Goal: Task Accomplishment & Management: Complete application form

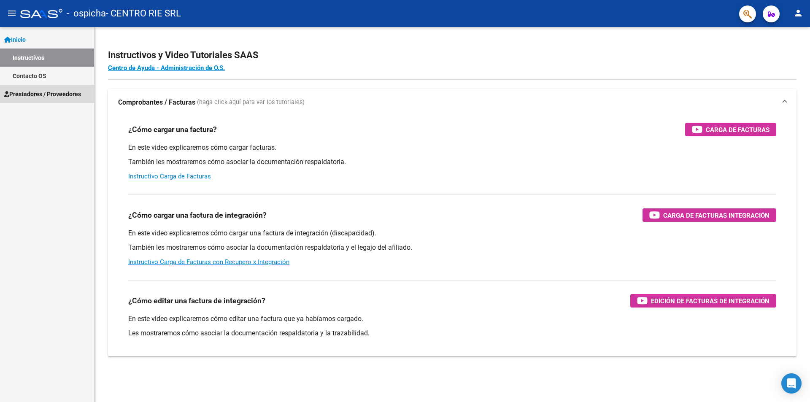
click at [41, 86] on link "Prestadores / Proveedores" at bounding box center [47, 94] width 94 height 18
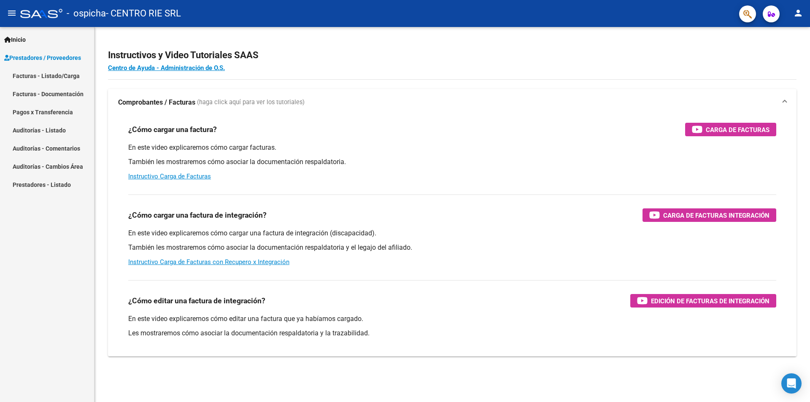
click at [33, 77] on link "Facturas - Listado/Carga" at bounding box center [47, 76] width 94 height 18
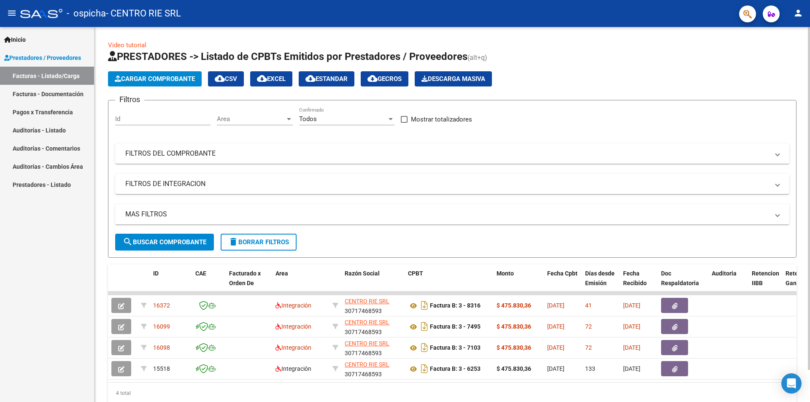
click at [164, 80] on span "Cargar Comprobante" at bounding box center [155, 79] width 80 height 8
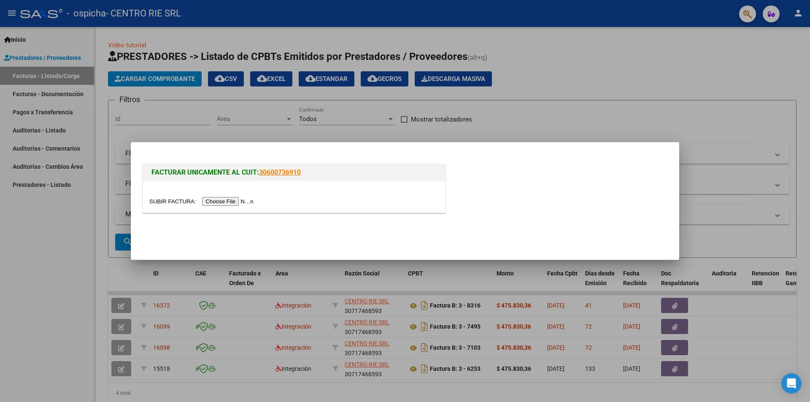
drag, startPoint x: 466, startPoint y: 172, endPoint x: 439, endPoint y: 183, distance: 29.9
click at [466, 172] on div "FACTURAR UNICAMENTE AL CUIT: 30600736910" at bounding box center [405, 190] width 528 height 56
click at [242, 199] on input "file" at bounding box center [202, 201] width 107 height 9
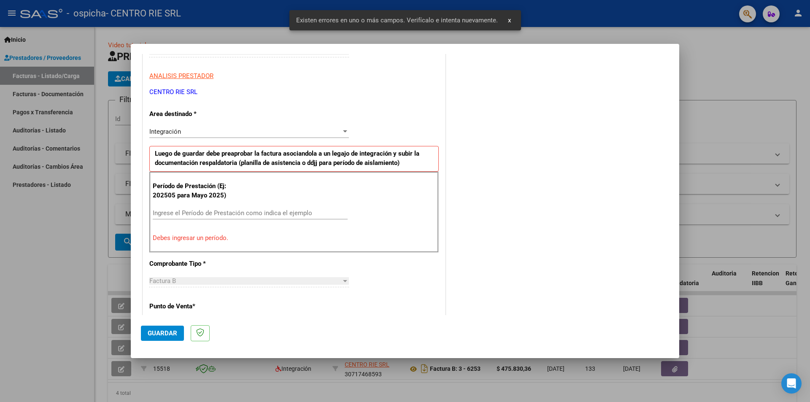
scroll to position [147, 0]
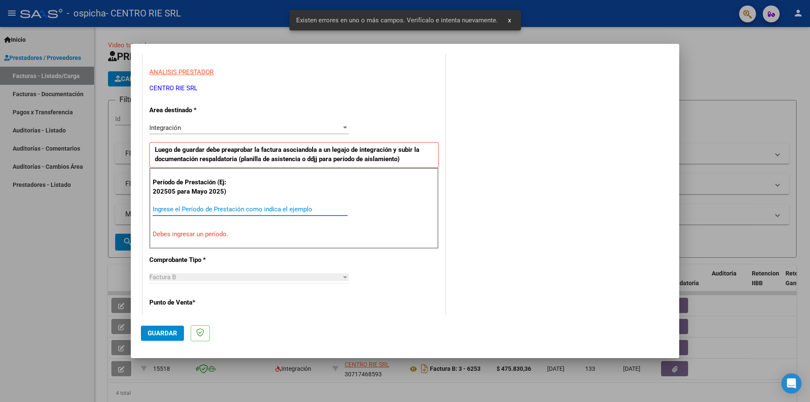
click at [200, 208] on input "Ingrese el Período de Prestación como indica el ejemplo" at bounding box center [250, 209] width 195 height 8
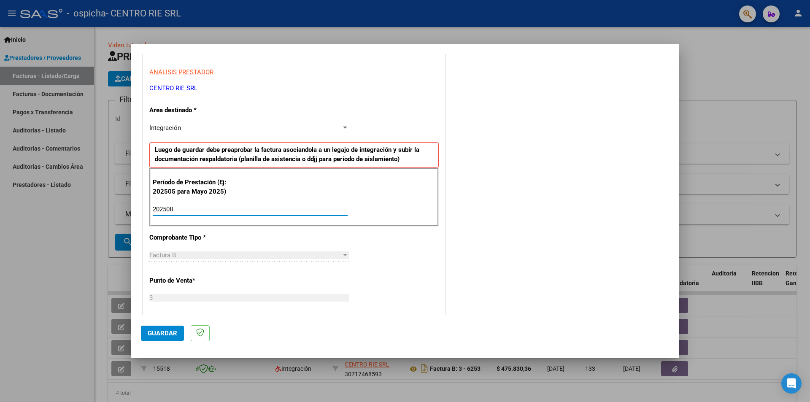
type input "202508"
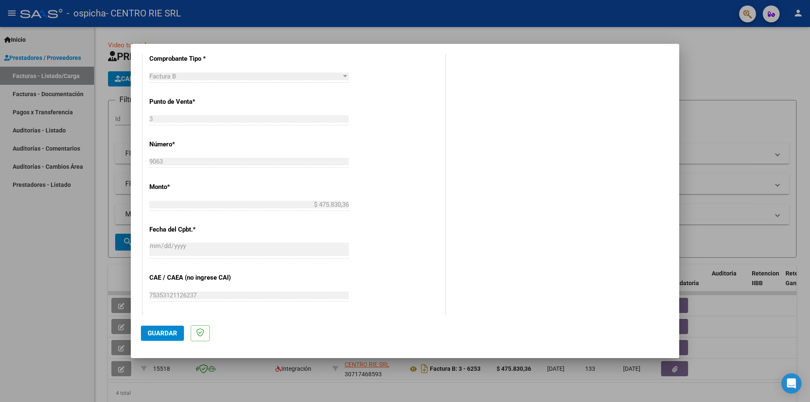
scroll to position [400, 0]
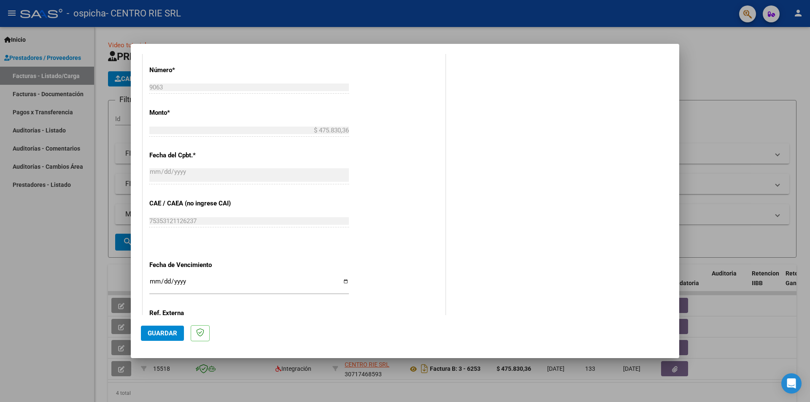
click at [338, 279] on input "Ingresar la fecha" at bounding box center [248, 284] width 199 height 13
click at [339, 280] on input "Ingresar la fecha" at bounding box center [248, 284] width 199 height 13
click at [344, 281] on input "Ingresar la fecha" at bounding box center [248, 284] width 199 height 13
type input "[DATE]"
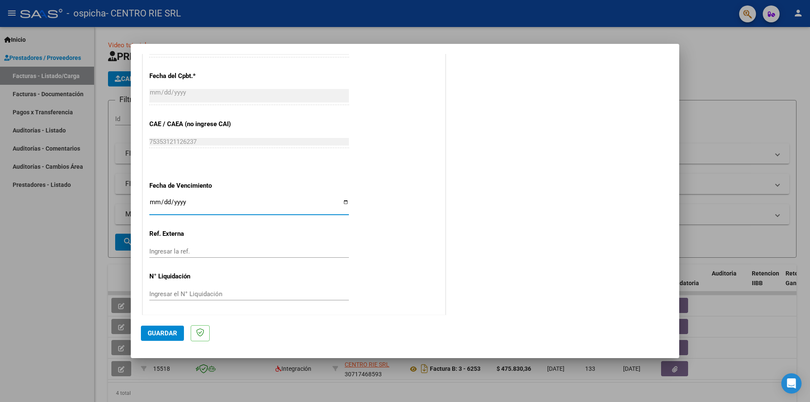
scroll to position [481, 0]
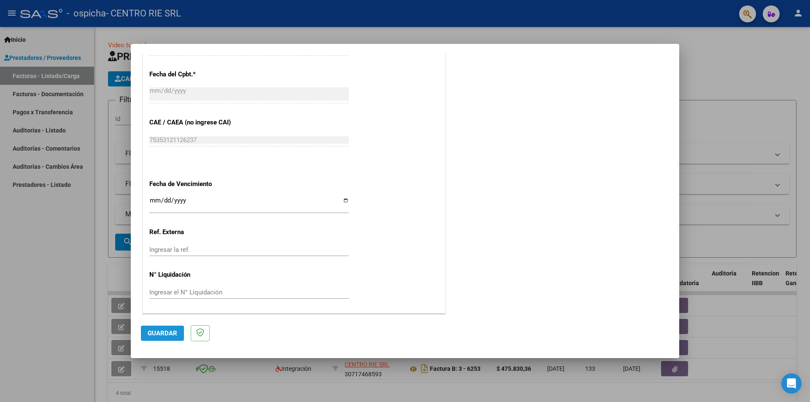
click at [170, 335] on span "Guardar" at bounding box center [163, 333] width 30 height 8
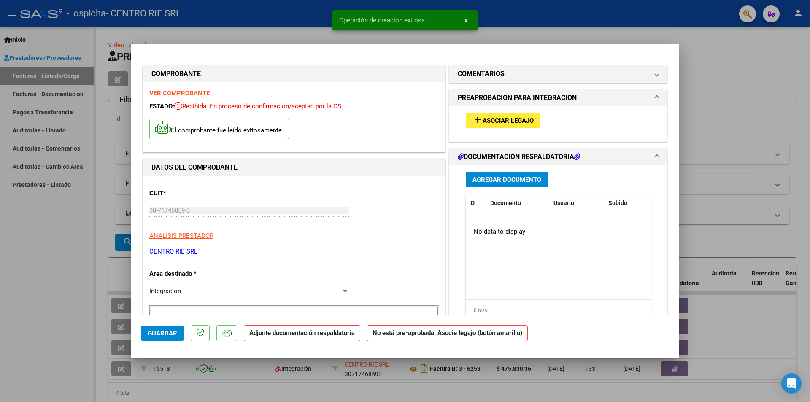
click at [518, 126] on button "add Asociar Legajo" at bounding box center [503, 121] width 75 height 16
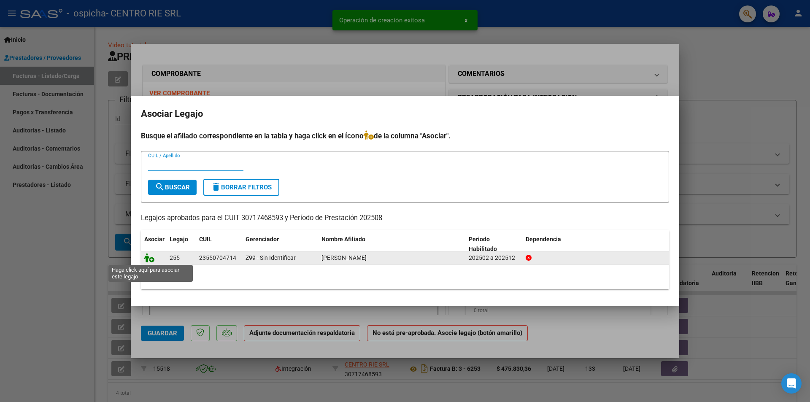
click at [150, 255] on icon at bounding box center [149, 257] width 10 height 9
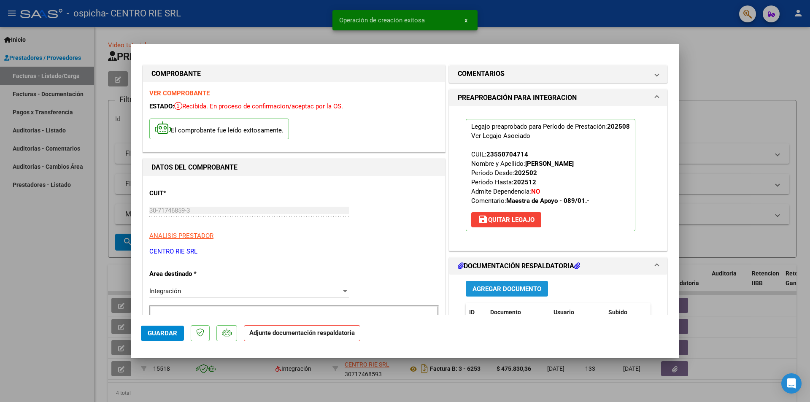
click at [527, 284] on button "Agregar Documento" at bounding box center [507, 289] width 82 height 16
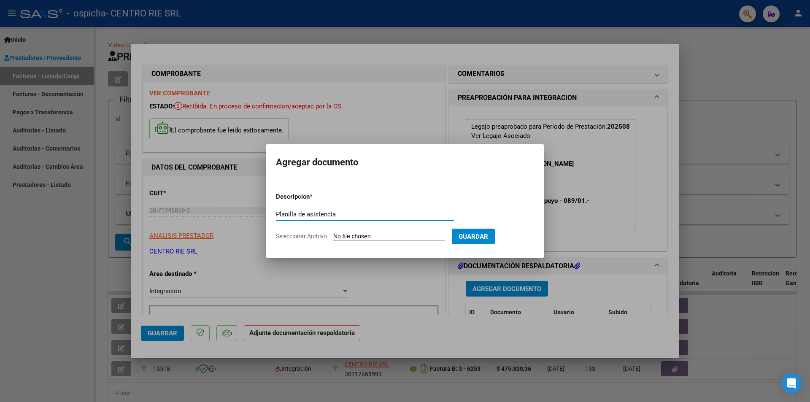
type input "Planilla de asistencia"
click at [312, 234] on span "Seleccionar Archivo" at bounding box center [301, 236] width 51 height 7
click at [333, 234] on input "Seleccionar Archivo" at bounding box center [389, 237] width 112 height 8
type input "C:\fakepath\2321 - [PERSON_NAME].pdf"
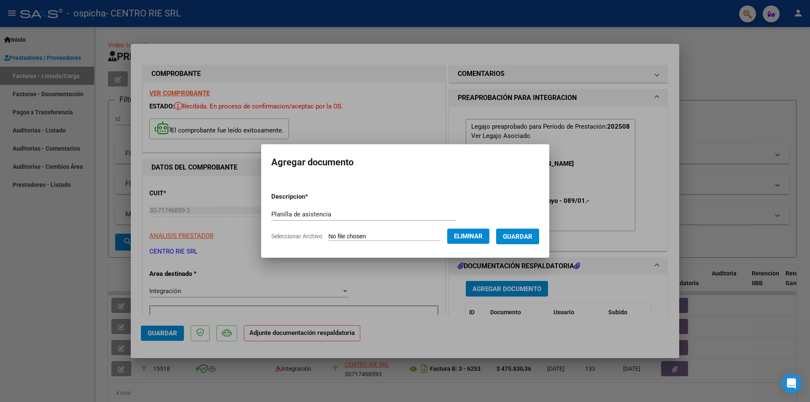
click at [527, 236] on span "Guardar" at bounding box center [518, 237] width 30 height 8
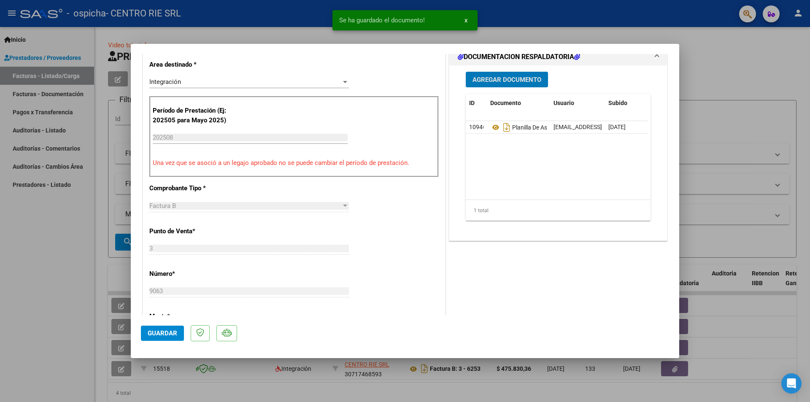
scroll to position [211, 0]
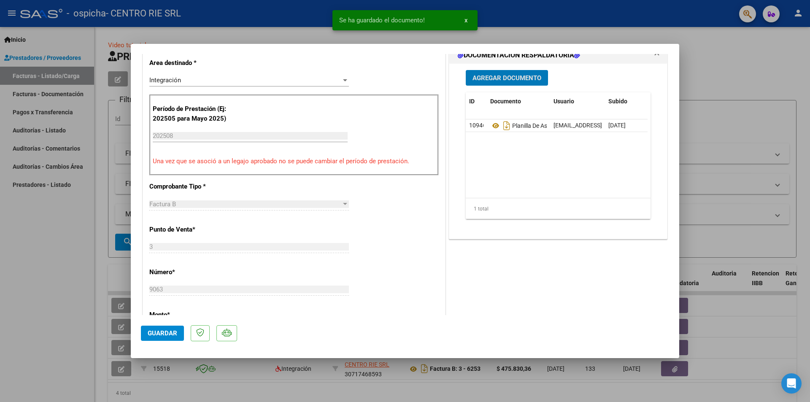
click at [165, 332] on span "Guardar" at bounding box center [163, 333] width 30 height 8
click at [62, 244] on div at bounding box center [405, 201] width 810 height 402
type input "$ 0,00"
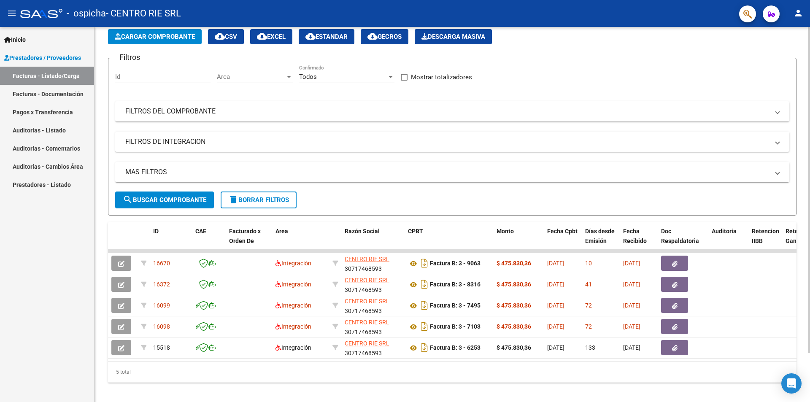
scroll to position [0, 0]
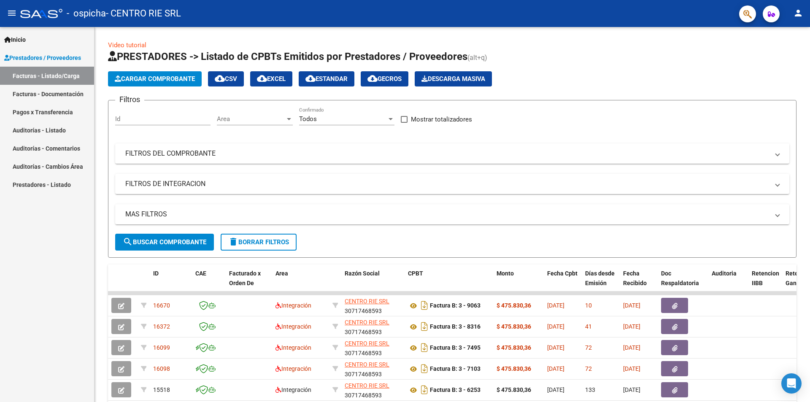
click at [798, 19] on button "person" at bounding box center [797, 13] width 17 height 17
click at [770, 53] on button "exit_to_app Salir" at bounding box center [780, 56] width 51 height 20
